Goal: Information Seeking & Learning: Learn about a topic

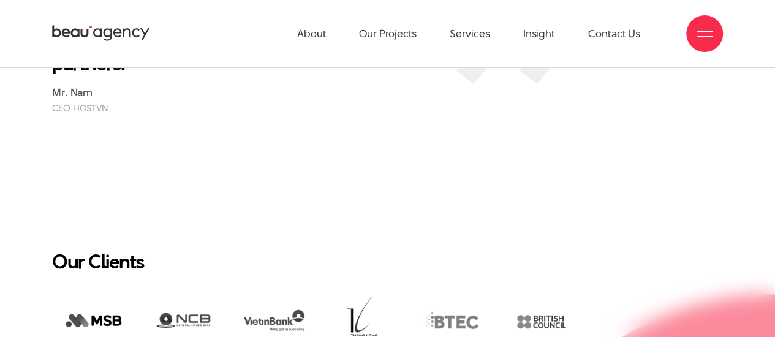
scroll to position [1761, 0]
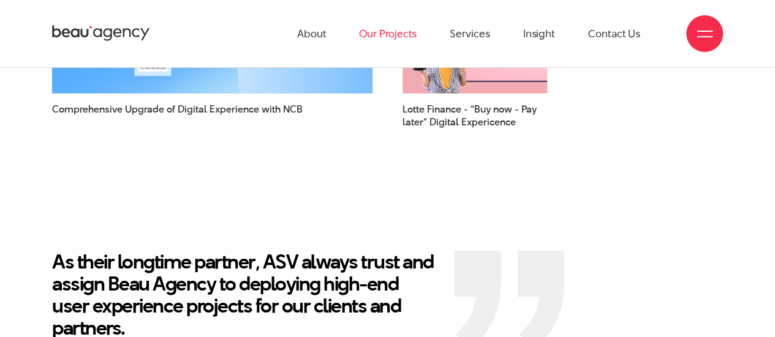
click at [384, 29] on link "Our Projects" at bounding box center [388, 33] width 58 height 67
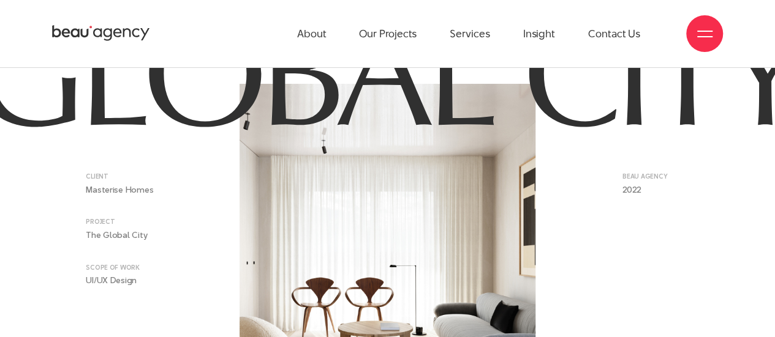
scroll to position [367, 0]
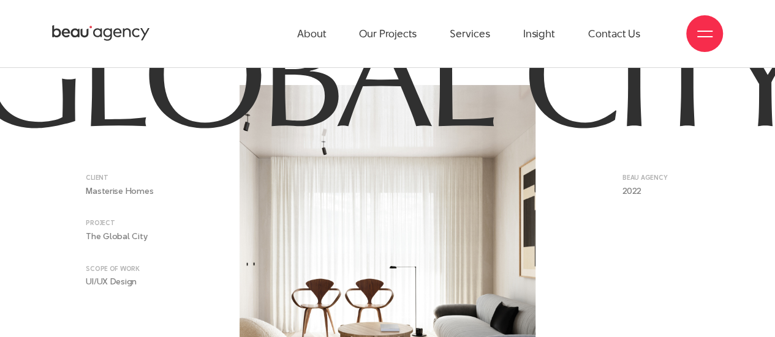
click at [101, 234] on li "PROJECT The Global City" at bounding box center [141, 231] width 111 height 24
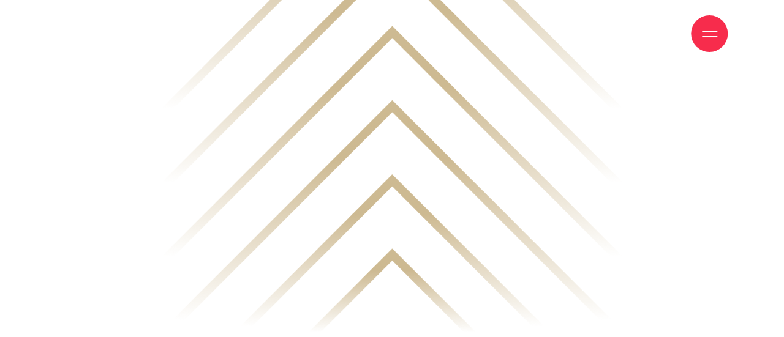
scroll to position [3796, 0]
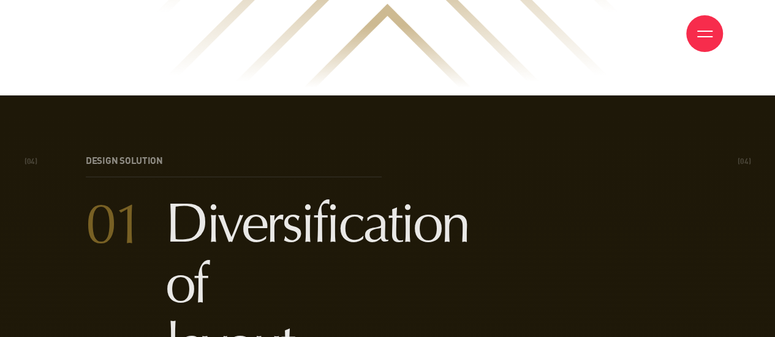
click at [703, 32] on div at bounding box center [704, 33] width 15 height 15
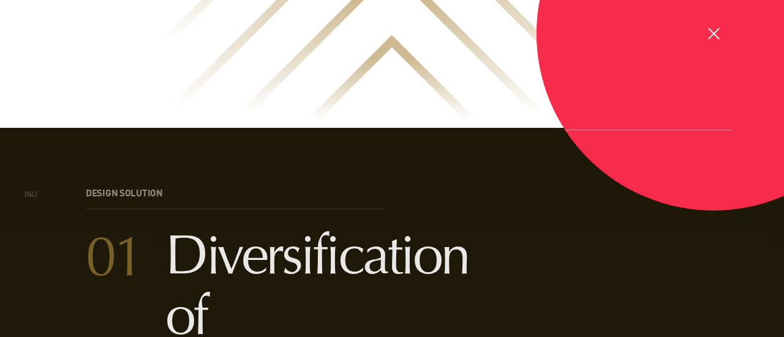
click at [708, 35] on div at bounding box center [713, 33] width 15 height 15
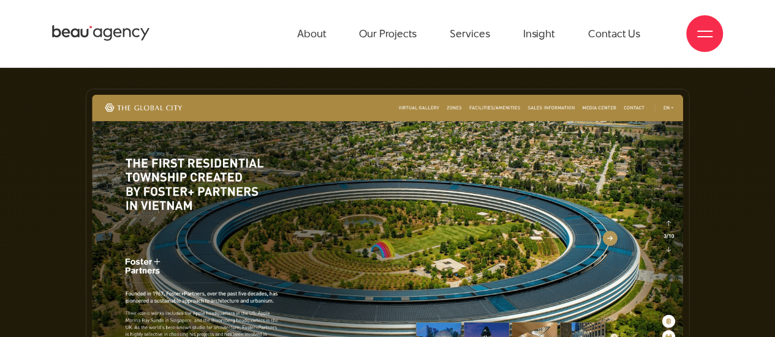
scroll to position [4504, 0]
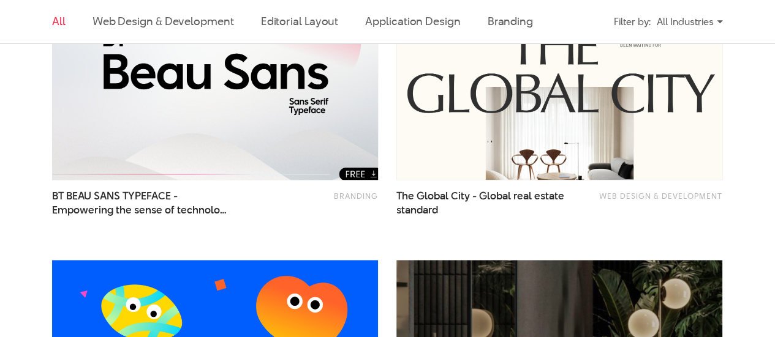
scroll to position [490, 0]
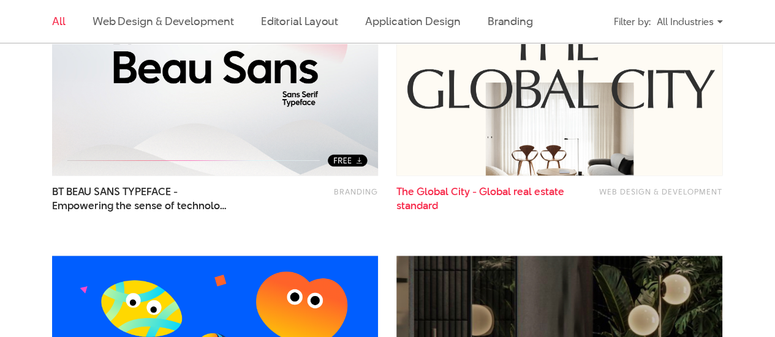
drag, startPoint x: 644, startPoint y: 192, endPoint x: 424, endPoint y: 187, distance: 219.9
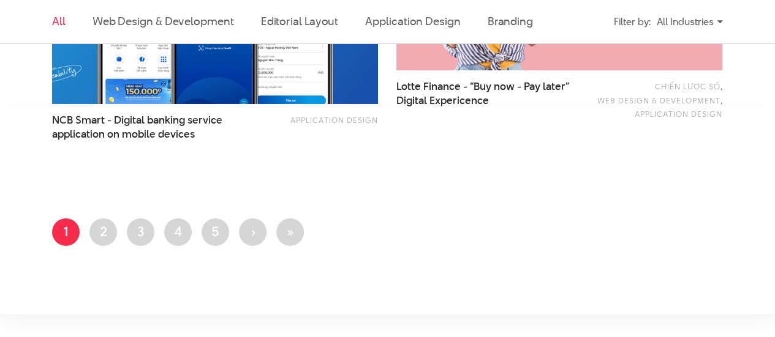
scroll to position [2204, 0]
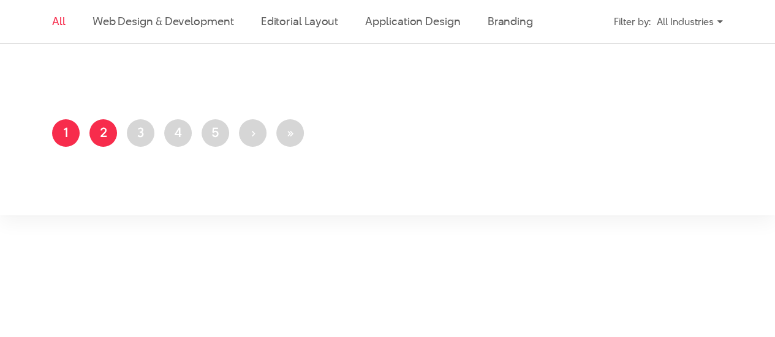
click at [102, 136] on link "Page 2" at bounding box center [103, 133] width 28 height 28
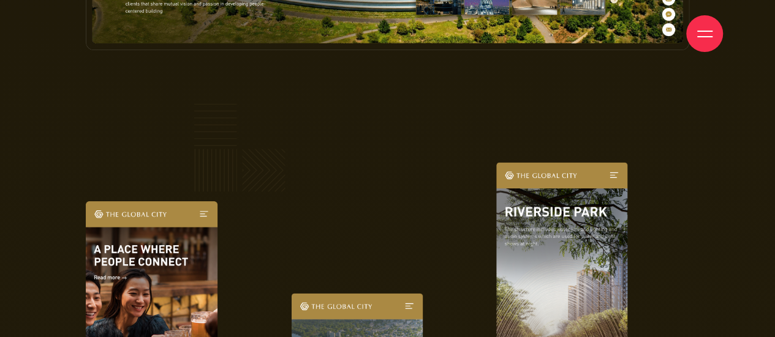
scroll to position [5082, 0]
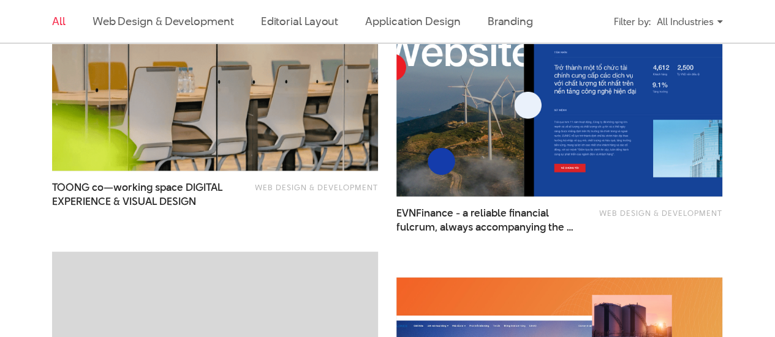
scroll to position [1102, 0]
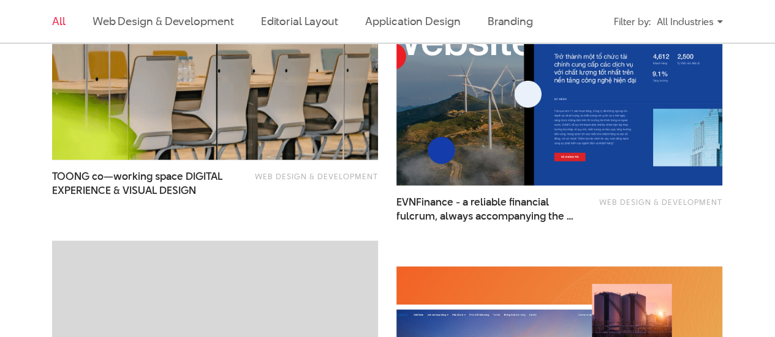
click at [739, 126] on div "All Web Design & Development Editorial Layout Application Design Branding Filte…" at bounding box center [387, 258] width 775 height 1980
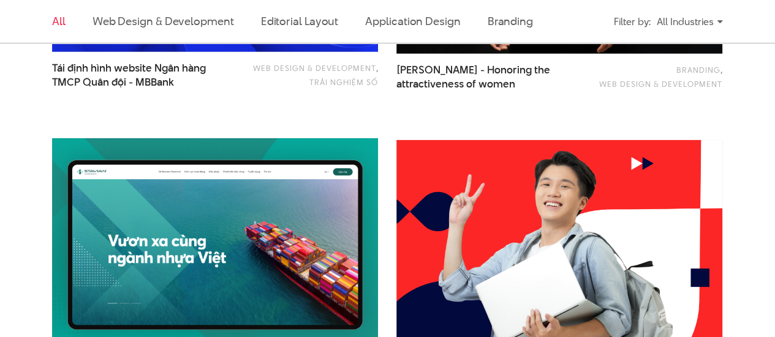
scroll to position [2082, 0]
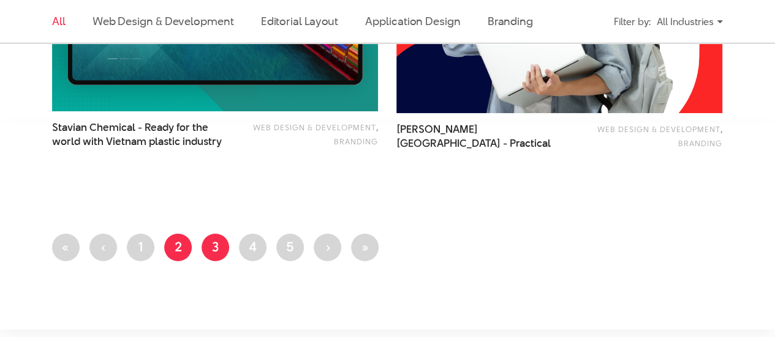
click at [215, 245] on link "Page 3" at bounding box center [215, 248] width 28 height 28
